Goal: Find specific page/section: Find specific page/section

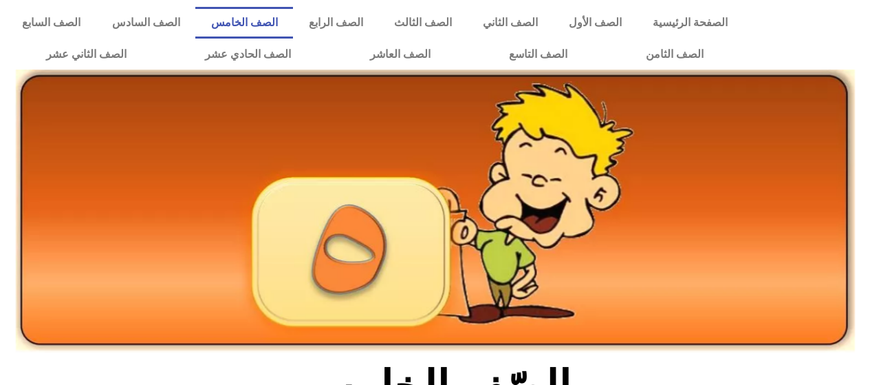
click at [293, 24] on link "الصف الخامس" at bounding box center [244, 23] width 98 height 32
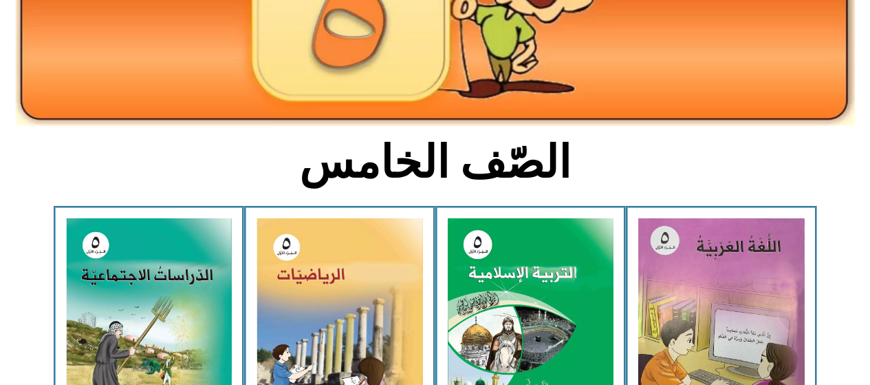
scroll to position [243, 0]
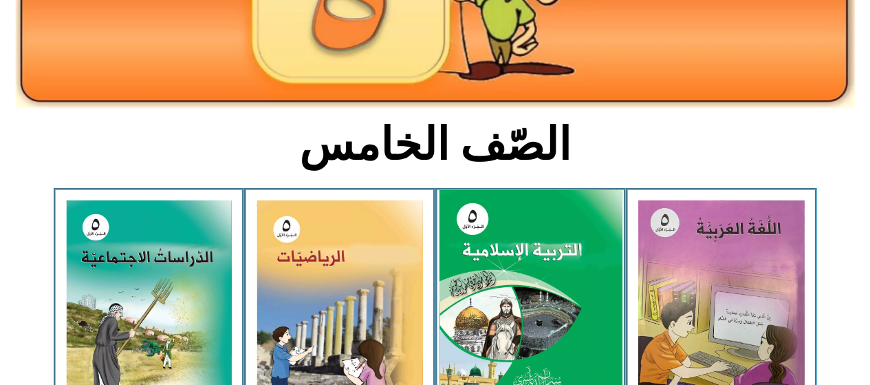
click at [514, 275] on img at bounding box center [530, 304] width 183 height 228
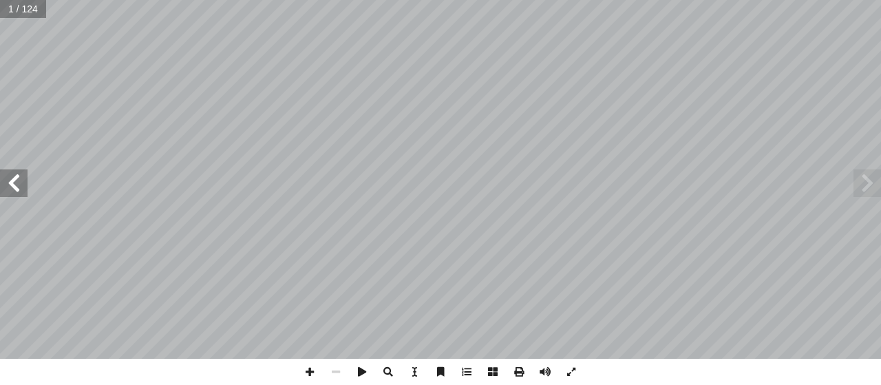
click at [17, 177] on span at bounding box center [14, 183] width 28 height 28
click at [10, 173] on span at bounding box center [14, 183] width 28 height 28
click at [12, 177] on span at bounding box center [14, 183] width 28 height 28
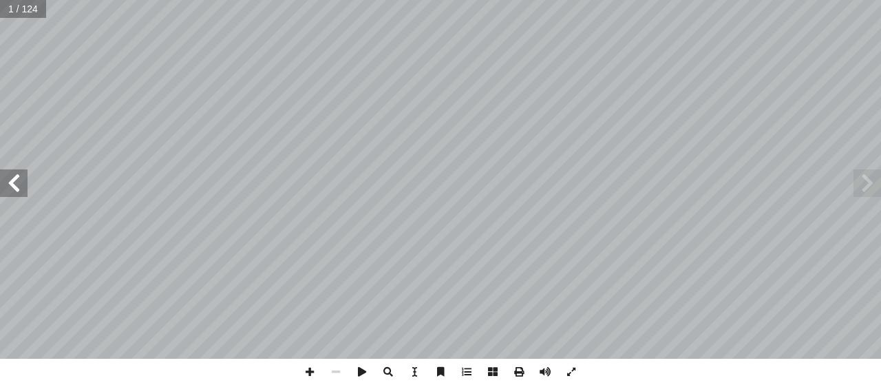
click at [10, 173] on span at bounding box center [14, 183] width 28 height 28
click at [6, 177] on span at bounding box center [14, 183] width 28 height 28
click at [5, 175] on span at bounding box center [14, 183] width 28 height 28
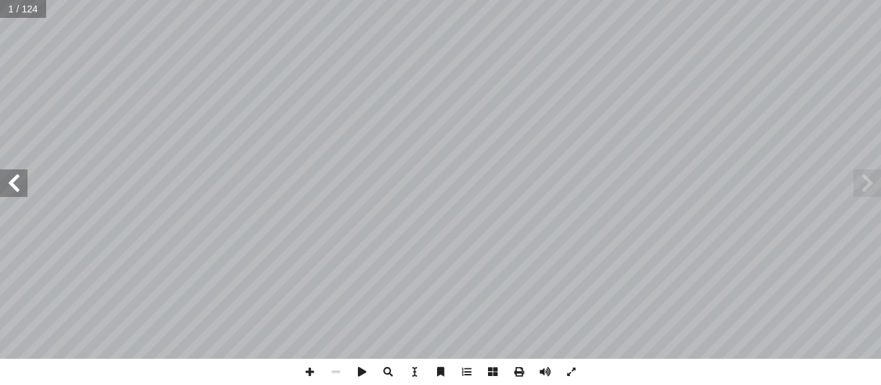
click at [5, 175] on span at bounding box center [14, 183] width 28 height 28
click at [6, 173] on span at bounding box center [14, 183] width 28 height 28
click at [10, 170] on span at bounding box center [14, 183] width 28 height 28
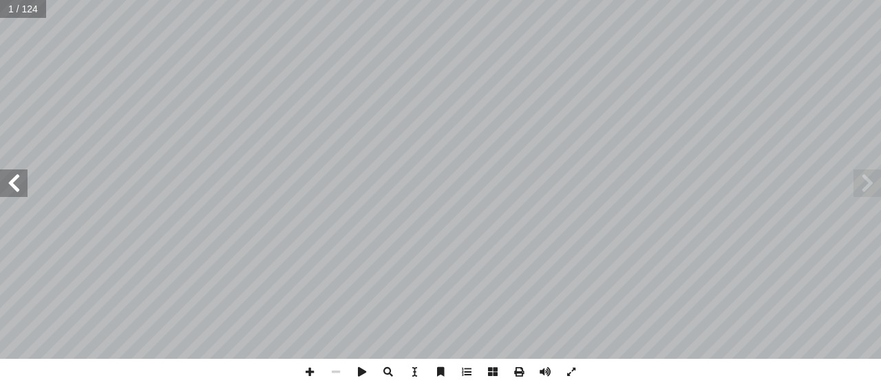
click at [10, 170] on span at bounding box center [14, 183] width 28 height 28
click at [15, 173] on span at bounding box center [14, 183] width 28 height 28
click at [20, 171] on span at bounding box center [14, 183] width 28 height 28
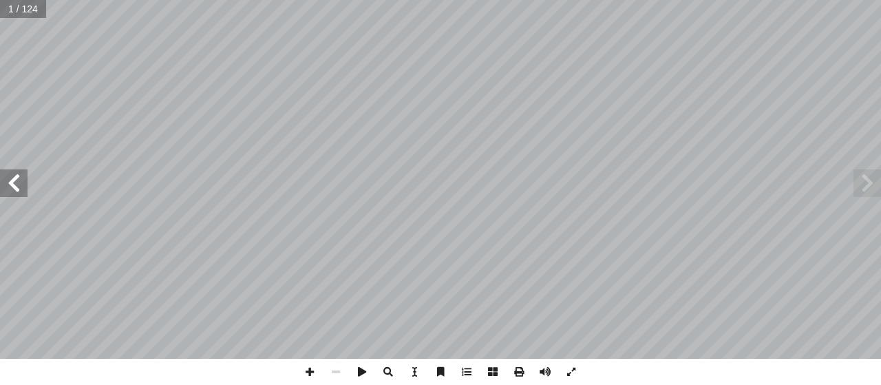
click at [16, 171] on span at bounding box center [14, 183] width 28 height 28
click at [12, 171] on span at bounding box center [14, 183] width 28 height 28
click at [10, 179] on span at bounding box center [14, 183] width 28 height 28
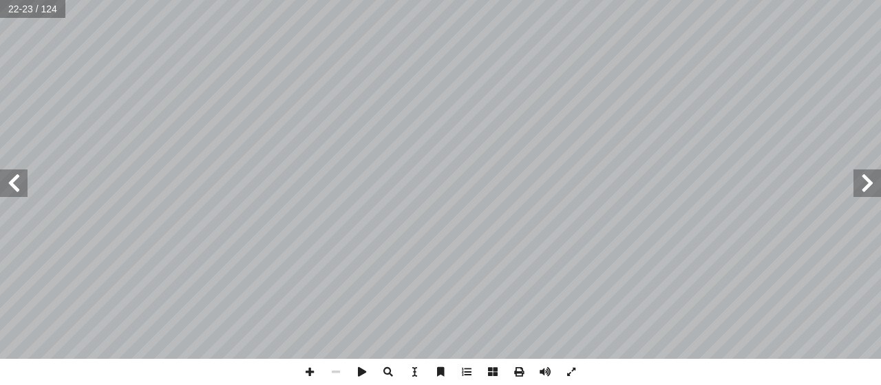
click at [13, 178] on span at bounding box center [14, 183] width 28 height 28
click at [9, 173] on span at bounding box center [14, 183] width 28 height 28
click at [20, 178] on span at bounding box center [14, 183] width 28 height 28
click at [10, 177] on span at bounding box center [14, 183] width 28 height 28
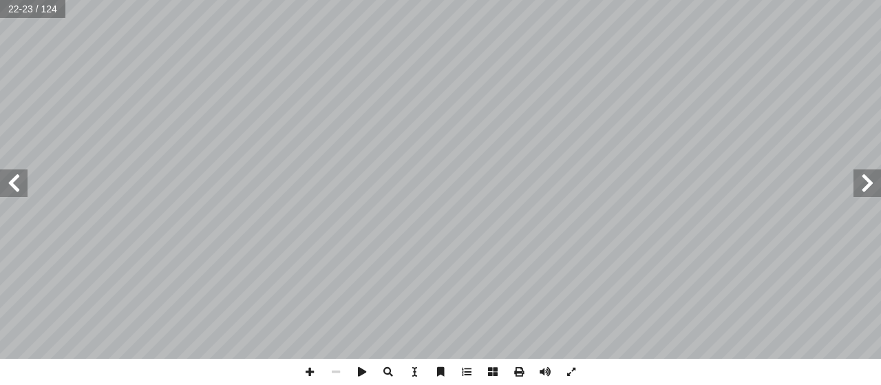
click at [1, 176] on span at bounding box center [14, 183] width 28 height 28
click at [5, 171] on span at bounding box center [14, 183] width 28 height 28
click at [5, 172] on span at bounding box center [14, 183] width 28 height 28
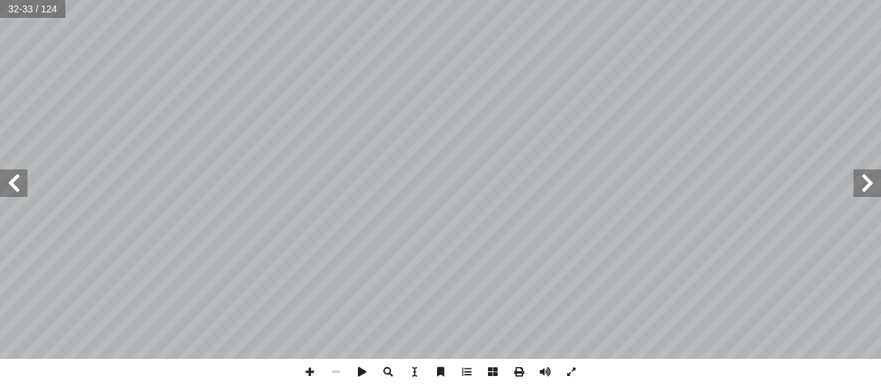
click at [10, 184] on span at bounding box center [14, 183] width 28 height 28
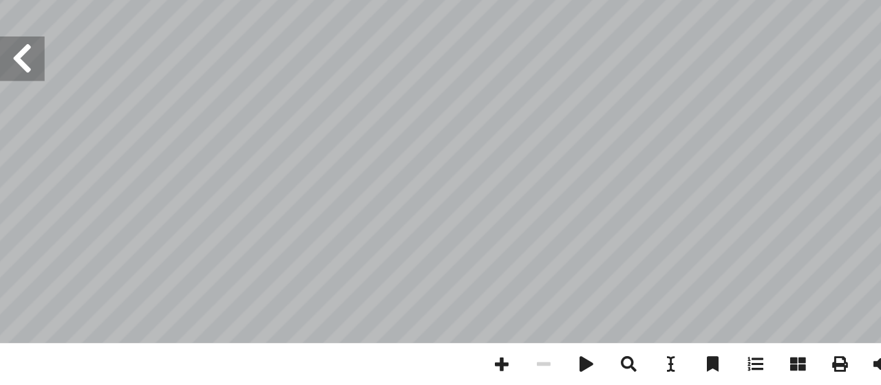
click at [11, 179] on span at bounding box center [14, 183] width 28 height 28
